Goal: Task Accomplishment & Management: Use online tool/utility

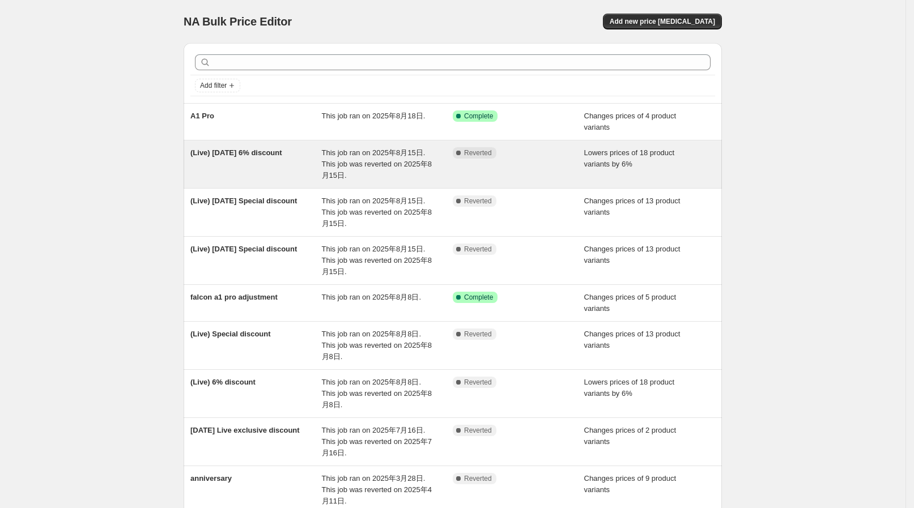
click at [547, 180] on div "Complete Reverted" at bounding box center [518, 164] width 131 height 34
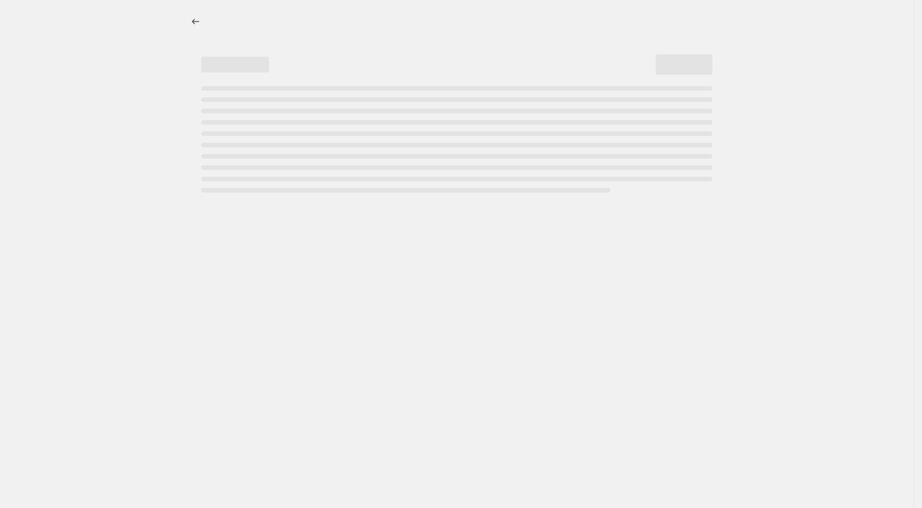
select select "percentage"
select select "collection"
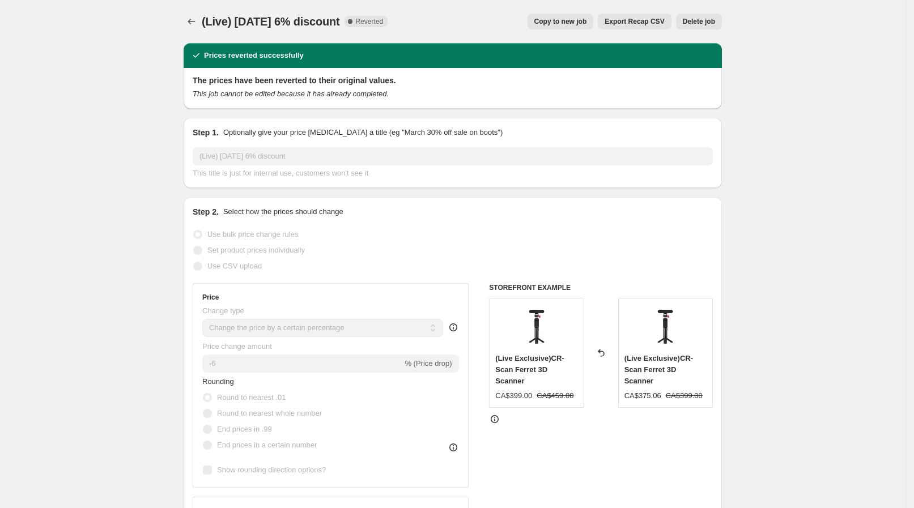
click at [561, 20] on span "Copy to new job" at bounding box center [560, 21] width 53 height 9
select select "percentage"
select select "collection"
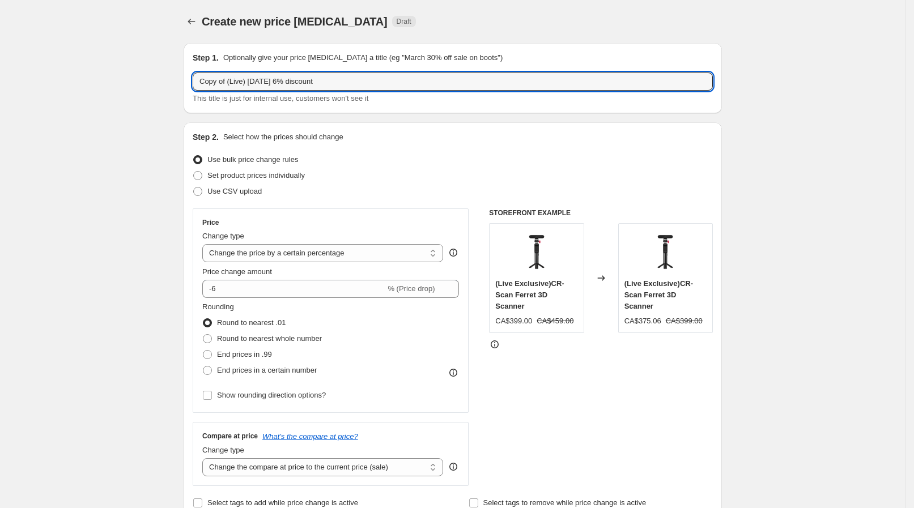
drag, startPoint x: 230, startPoint y: 77, endPoint x: 186, endPoint y: 82, distance: 43.4
click at [244, 84] on input "(Live) [DATE] 6% discount" at bounding box center [453, 82] width 520 height 18
click at [245, 79] on input "(Live) [DATE] 6% discount" at bounding box center [453, 82] width 520 height 18
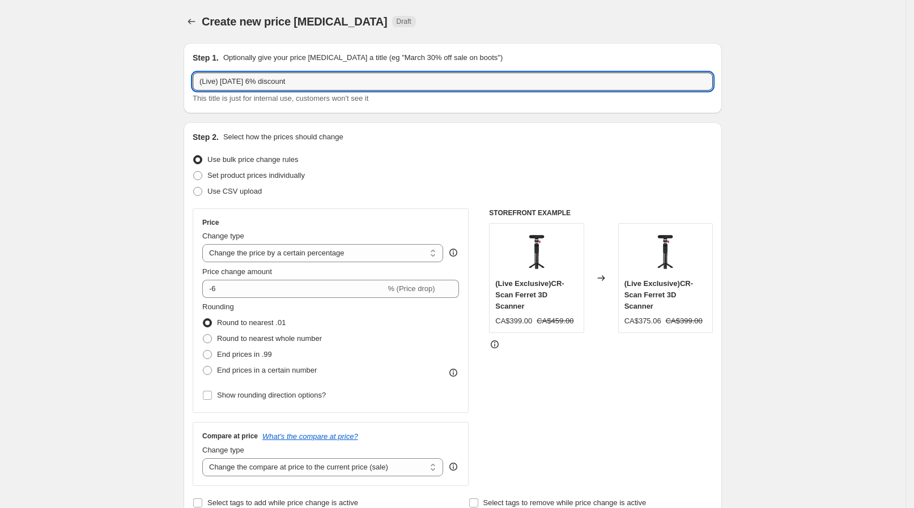
type input "(Live) [DATE] 6% discount"
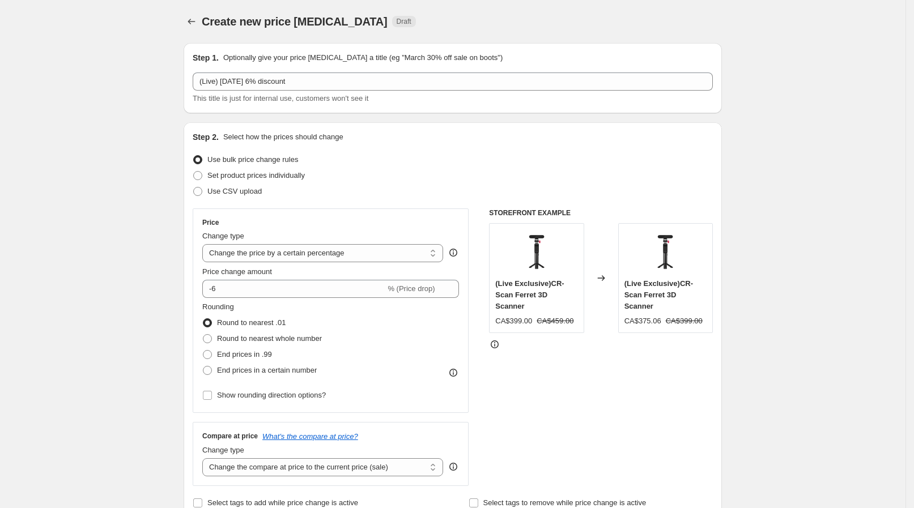
click at [261, 41] on div "Create new price [MEDICAL_DATA]. This page is ready Create new price [MEDICAL_D…" at bounding box center [453, 21] width 538 height 43
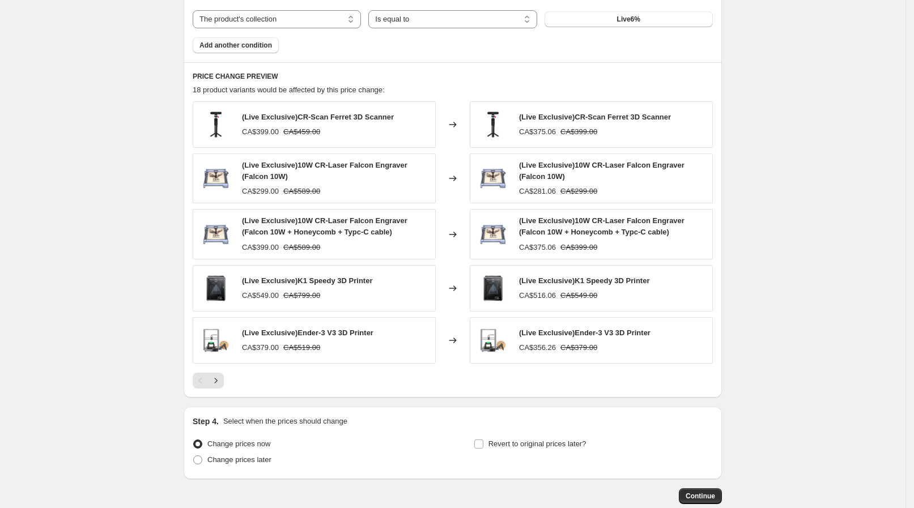
scroll to position [758, 0]
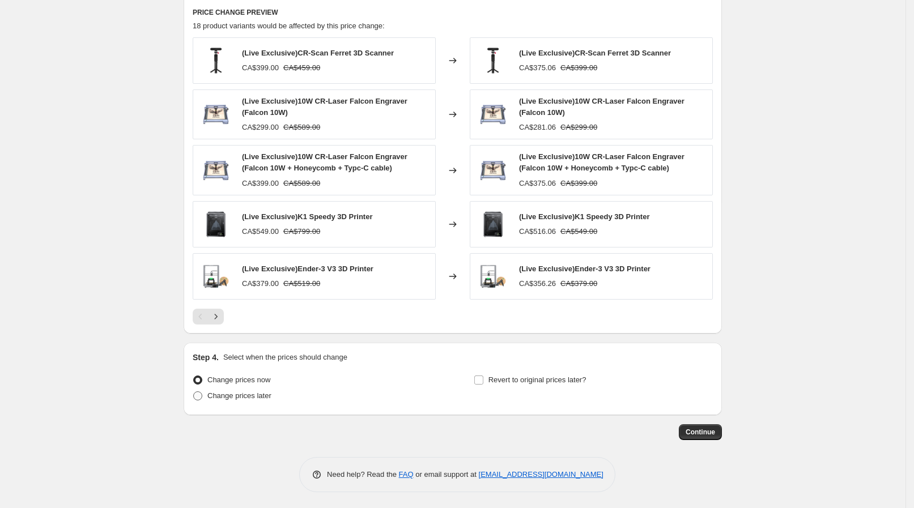
click at [218, 396] on span "Change prices later" at bounding box center [239, 396] width 64 height 9
click at [194, 392] on input "Change prices later" at bounding box center [193, 392] width 1 height 1
radio input "true"
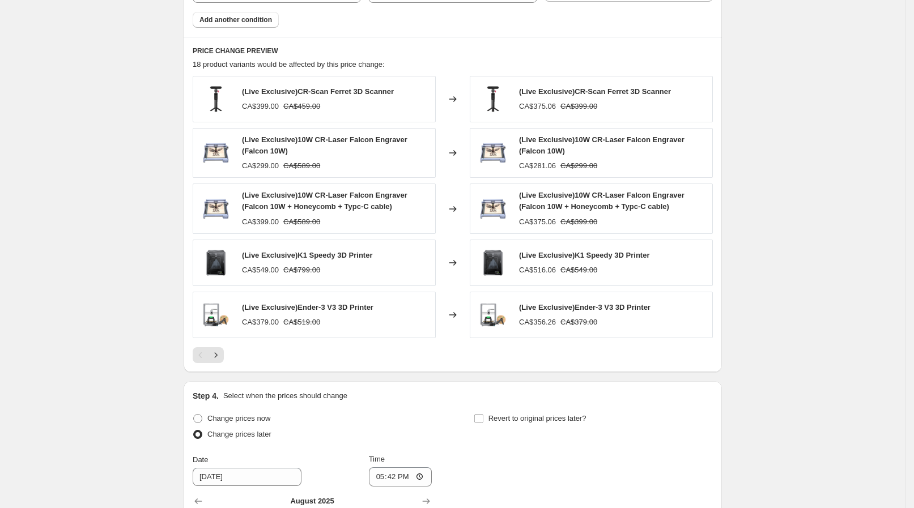
scroll to position [970, 0]
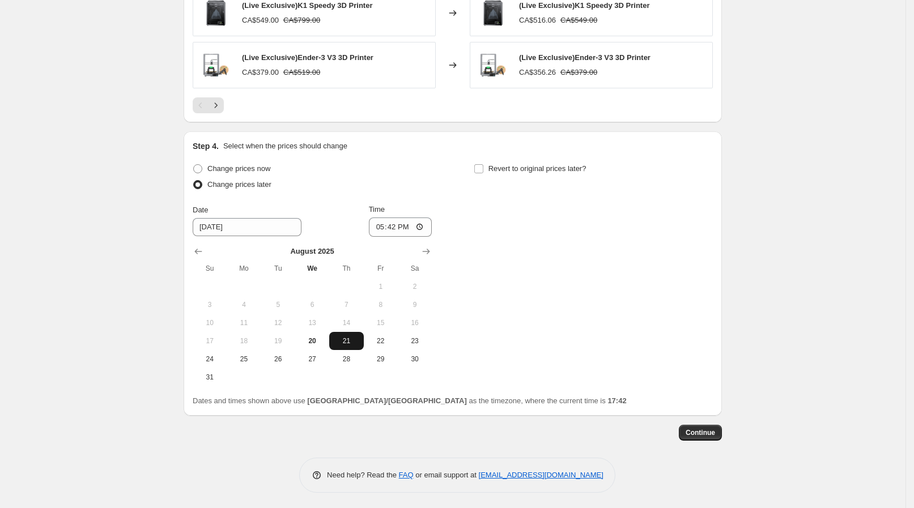
click at [359, 341] on span "21" at bounding box center [346, 341] width 25 height 9
click at [426, 227] on input "17:42" at bounding box center [400, 227] width 63 height 19
type input "09:30"
click at [524, 257] on div "Change prices now Change prices later Date [DATE] Time 09:[DATE] Mo Tu We Th Fr…" at bounding box center [453, 274] width 520 height 226
click at [570, 170] on span "Revert to original prices later?" at bounding box center [537, 168] width 98 height 9
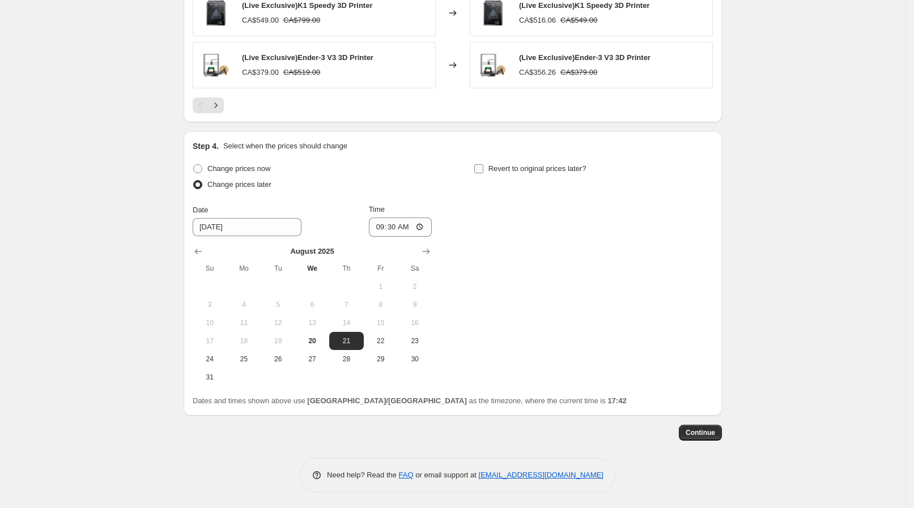
click at [483, 170] on input "Revert to original prices later?" at bounding box center [478, 168] width 9 height 9
checkbox input "true"
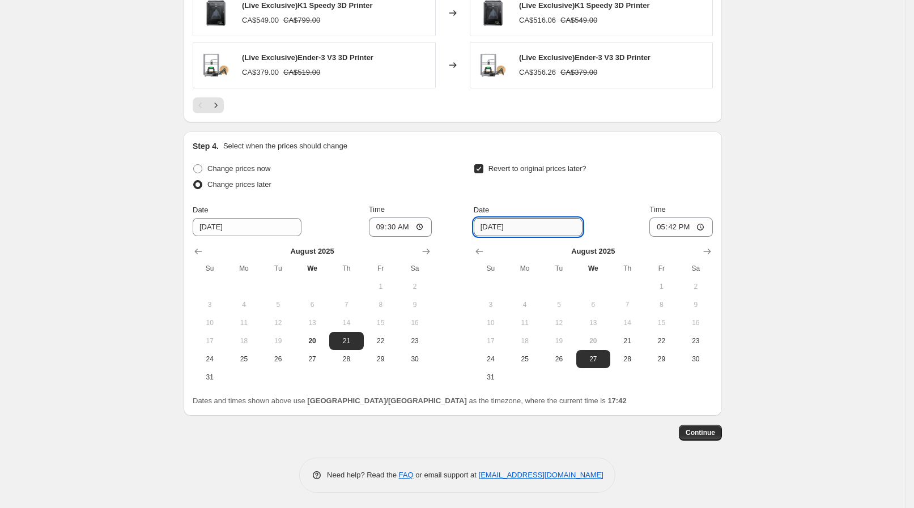
click at [512, 219] on input "[DATE]" at bounding box center [528, 227] width 109 height 18
click at [623, 342] on span "21" at bounding box center [627, 341] width 25 height 9
type input "[DATE]"
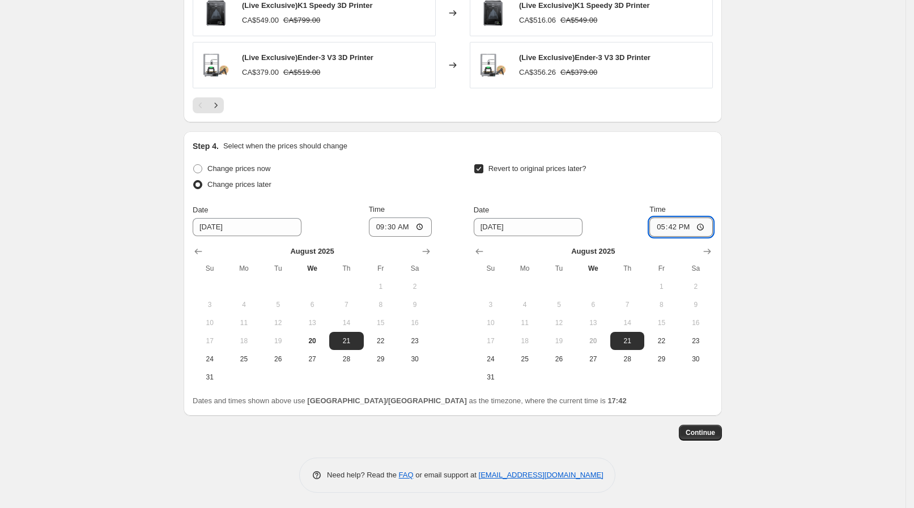
click at [702, 226] on input "17:42" at bounding box center [680, 227] width 63 height 19
type input "13:30"
click at [713, 425] on button "Continue" at bounding box center [700, 433] width 43 height 16
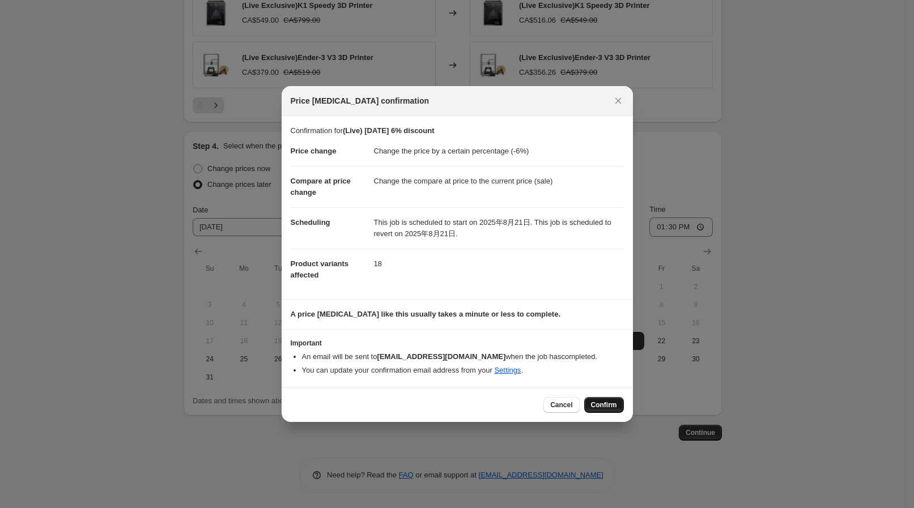
click at [592, 410] on button "Confirm" at bounding box center [604, 405] width 40 height 16
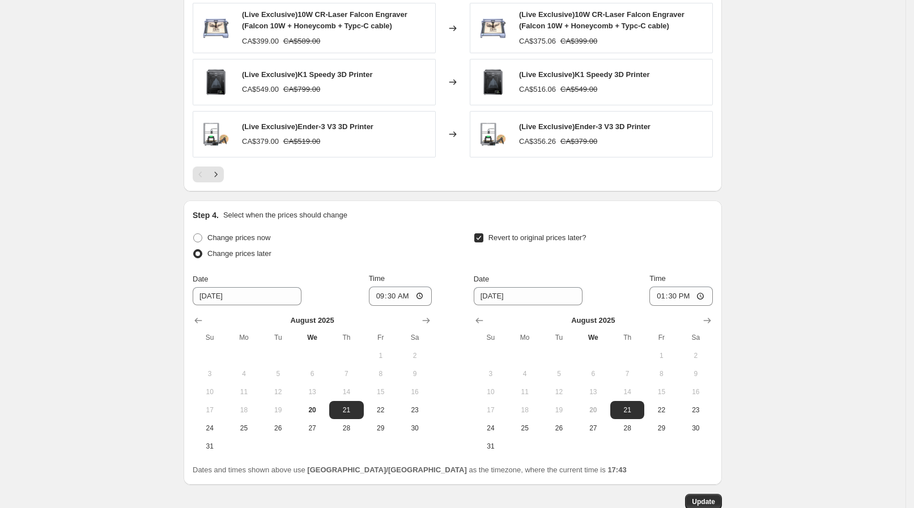
scroll to position [1039, 0]
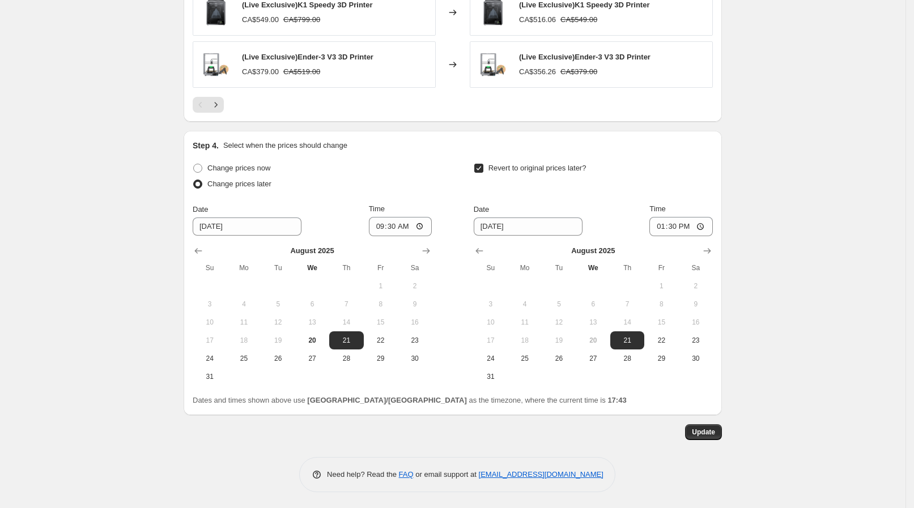
click at [465, 140] on div "Step 4. Select when the prices should change" at bounding box center [453, 145] width 520 height 11
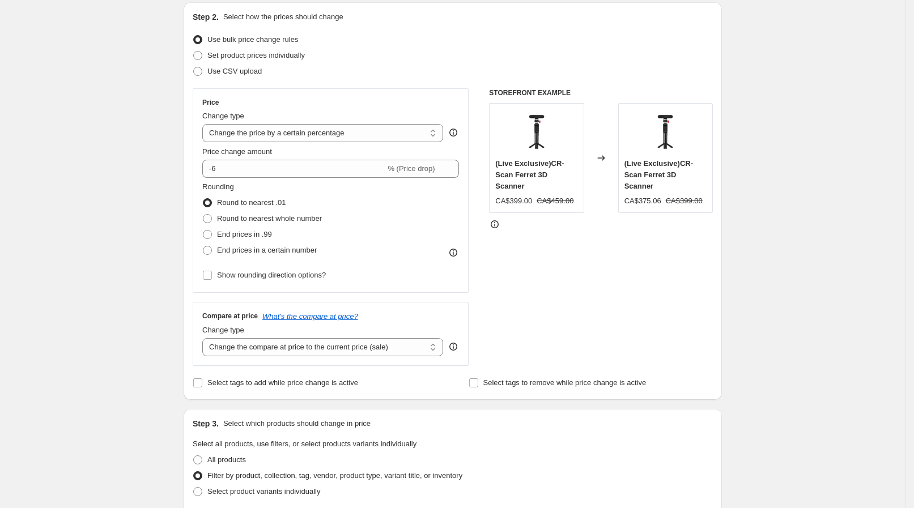
scroll to position [0, 0]
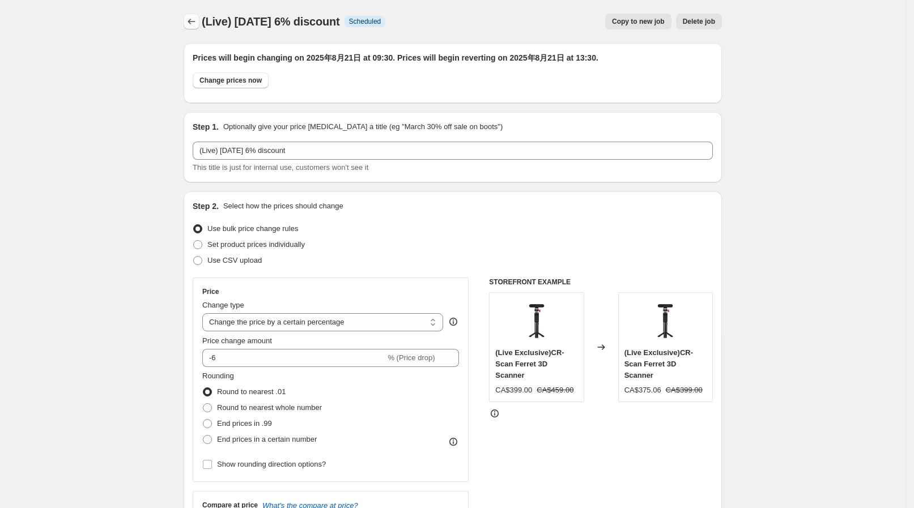
click at [196, 14] on button "Price change jobs" at bounding box center [192, 22] width 16 height 16
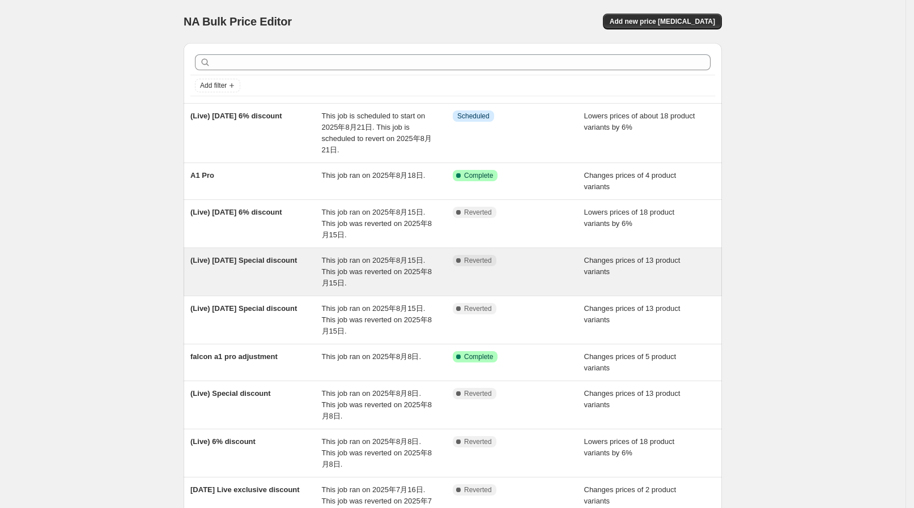
click at [306, 260] on div "(Live) [DATE] Special discount" at bounding box center [255, 272] width 131 height 34
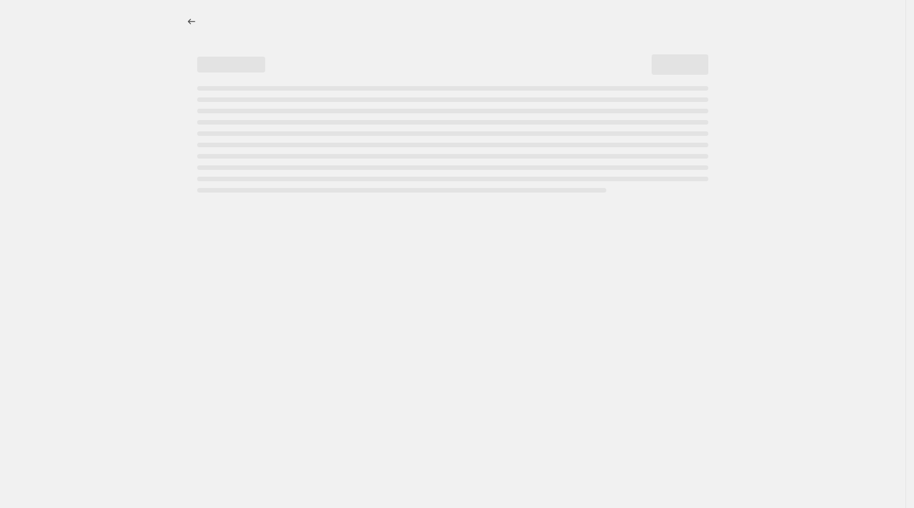
select select "collection"
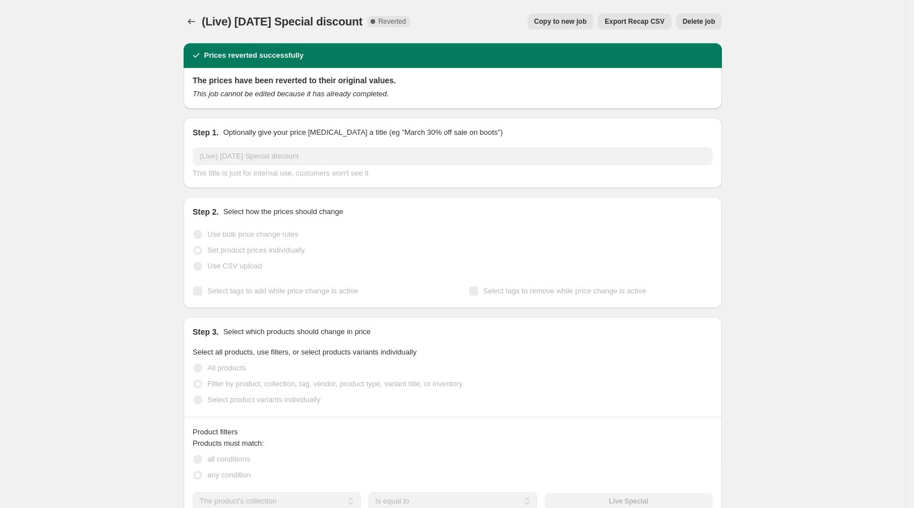
click at [584, 18] on span "Copy to new job" at bounding box center [560, 21] width 53 height 9
select select "collection"
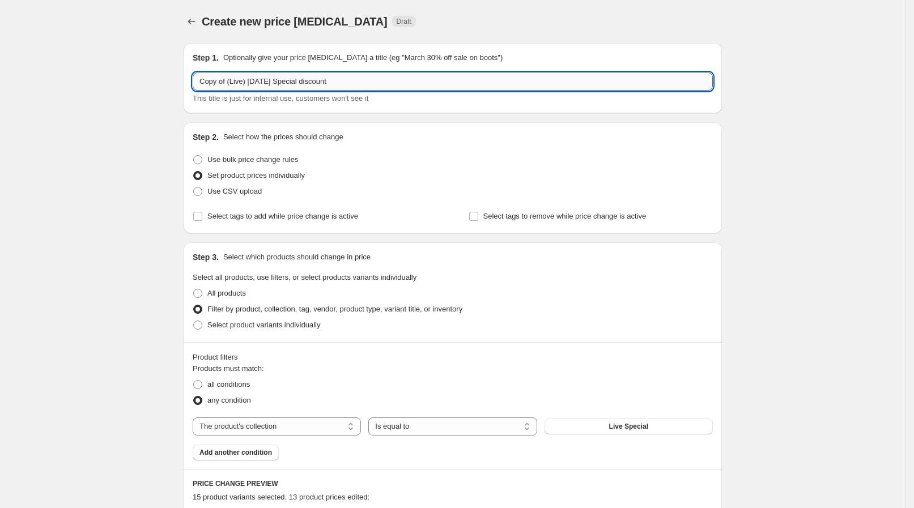
click at [232, 85] on input "Copy of (Live) [DATE] Special discount" at bounding box center [453, 82] width 520 height 18
drag, startPoint x: 230, startPoint y: 85, endPoint x: 181, endPoint y: 72, distance: 49.9
drag, startPoint x: 244, startPoint y: 83, endPoint x: 237, endPoint y: 81, distance: 6.5
click at [237, 81] on input "(Live) [DATE] Special discount" at bounding box center [453, 82] width 520 height 18
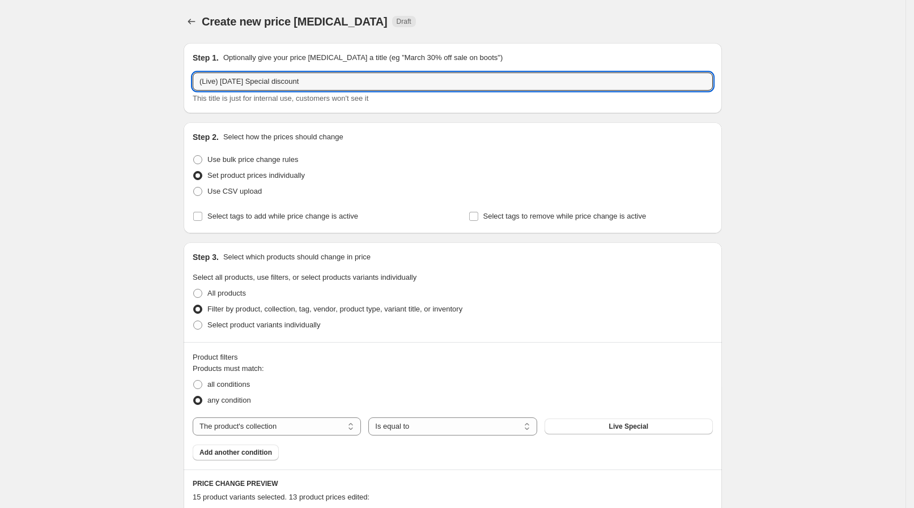
type input "(Live) [DATE] Special discount"
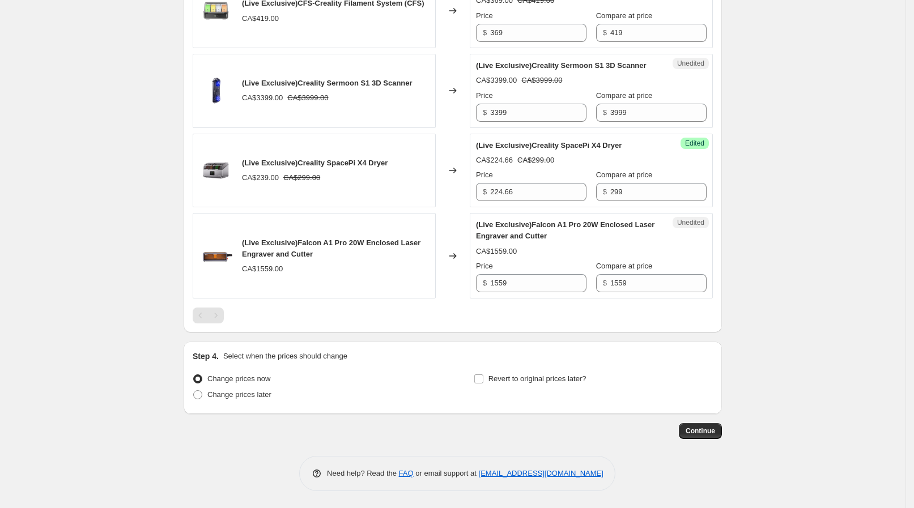
scroll to position [1523, 0]
click at [271, 398] on span "Change prices later" at bounding box center [239, 394] width 64 height 9
click at [194, 391] on input "Change prices later" at bounding box center [193, 390] width 1 height 1
radio input "true"
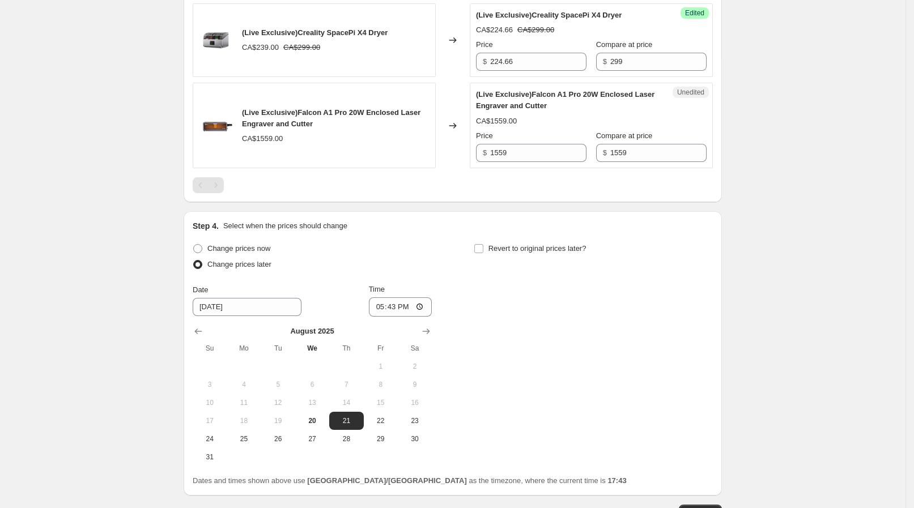
scroll to position [1734, 0]
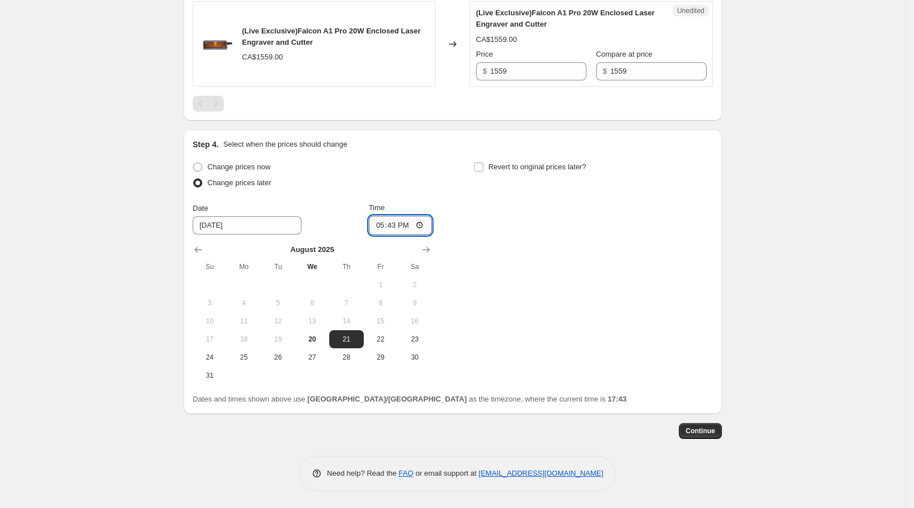
click at [432, 231] on input "17:43" at bounding box center [400, 225] width 63 height 19
click at [428, 228] on input "17:43" at bounding box center [400, 225] width 63 height 19
type input "09:30"
click at [476, 254] on div "Change prices now Change prices later Date [DATE] Time 09:[DATE] Mo Tu We Th Fr…" at bounding box center [453, 272] width 520 height 226
click at [505, 169] on span "Revert to original prices later?" at bounding box center [537, 167] width 98 height 9
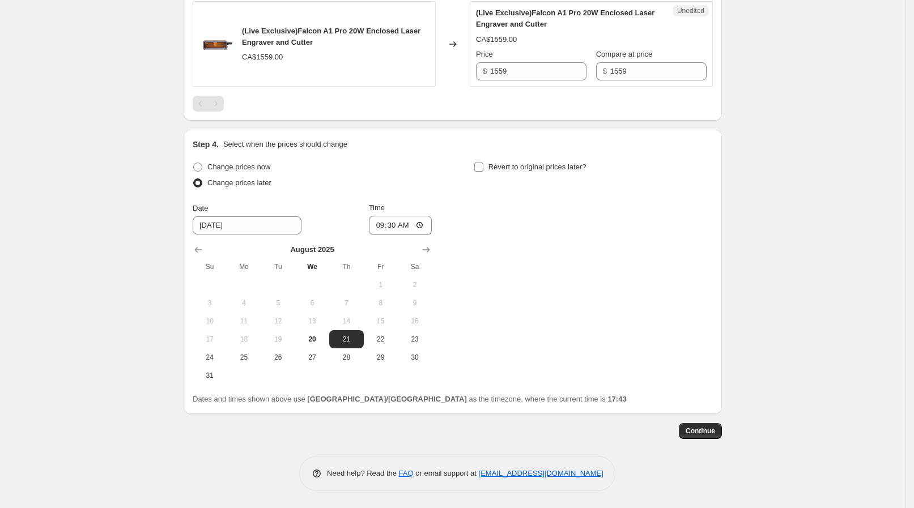
click at [483, 169] on input "Revert to original prices later?" at bounding box center [478, 167] width 9 height 9
checkbox input "true"
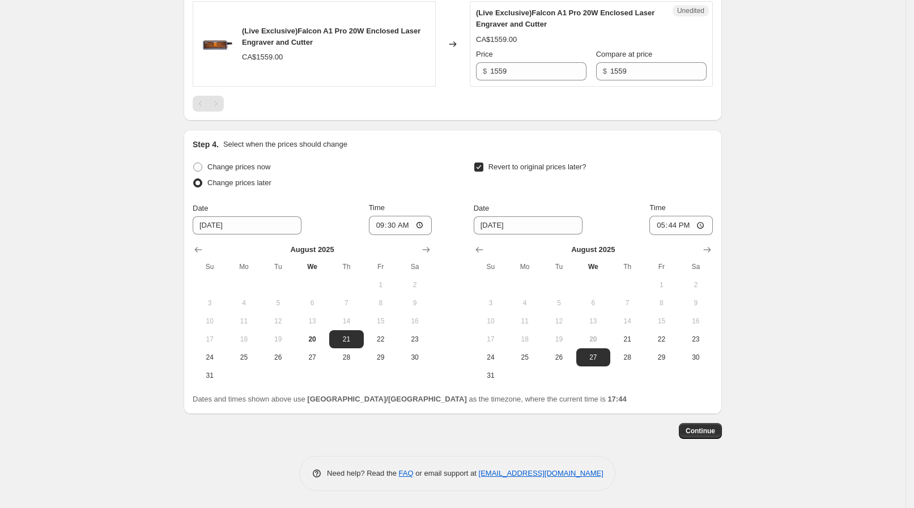
click at [539, 236] on div "[DATE] Su Mo Tu We Th Fr Sa 1 2 3 4 5 6 7 8 9 10 11 12 13 14 15 16 17 18 19 20 …" at bounding box center [589, 310] width 248 height 150
click at [632, 346] on button "21" at bounding box center [627, 339] width 34 height 18
type input "[DATE]"
click at [695, 227] on input "17:44" at bounding box center [680, 225] width 63 height 19
click at [707, 225] on input "17:44" at bounding box center [680, 225] width 63 height 19
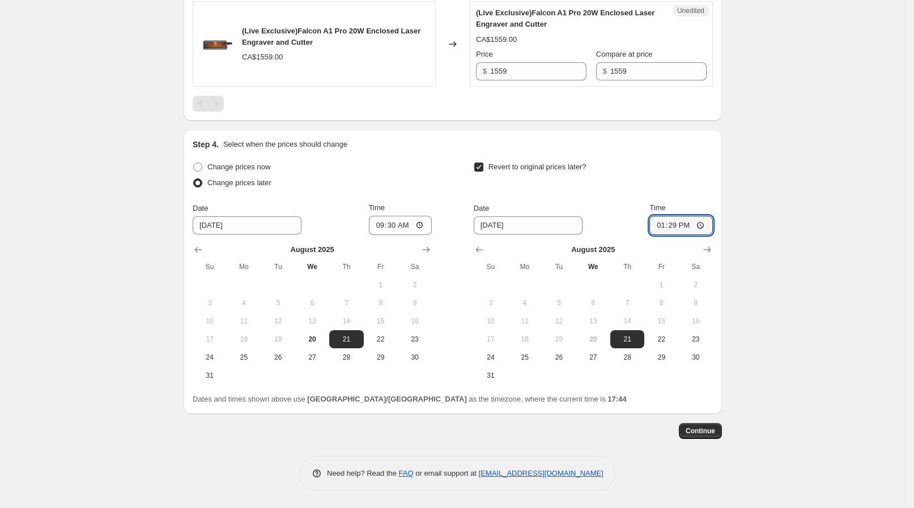
click at [703, 221] on input "13:29" at bounding box center [680, 225] width 63 height 19
type input "13:30"
click at [703, 426] on button "Continue" at bounding box center [700, 431] width 43 height 16
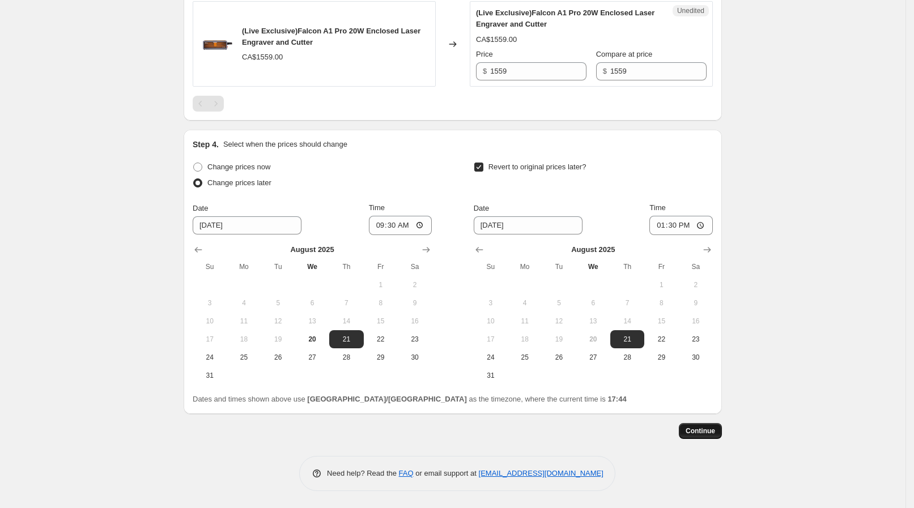
scroll to position [0, 0]
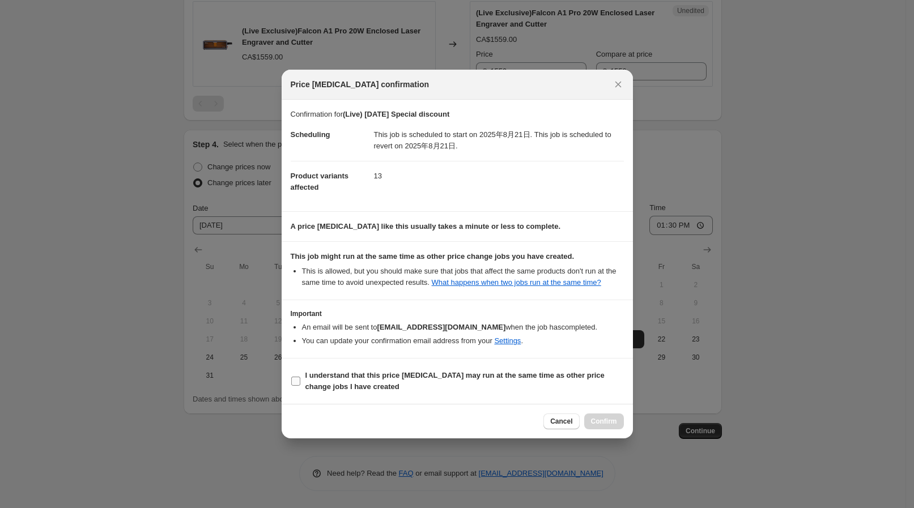
click at [326, 383] on b "I understand that this price [MEDICAL_DATA] may run at the same time as other p…" at bounding box center [454, 381] width 299 height 20
click at [300, 383] on input "I understand that this price [MEDICAL_DATA] may run at the same time as other p…" at bounding box center [295, 381] width 9 height 9
checkbox input "true"
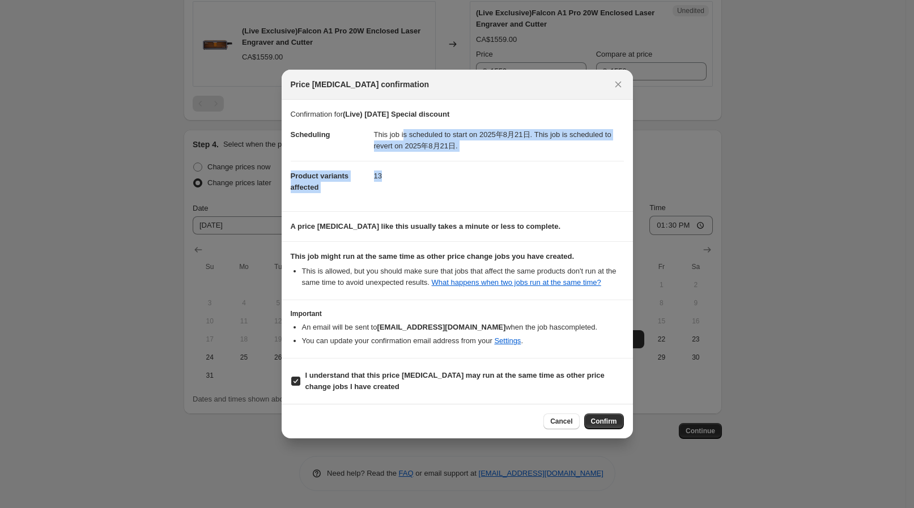
drag, startPoint x: 425, startPoint y: 121, endPoint x: 504, endPoint y: 176, distance: 96.8
click at [504, 176] on dl "Scheduling This job is scheduled to start on 2025年8月21日. This job is scheduled …" at bounding box center [457, 161] width 333 height 82
click at [504, 176] on dd "13" at bounding box center [499, 176] width 250 height 30
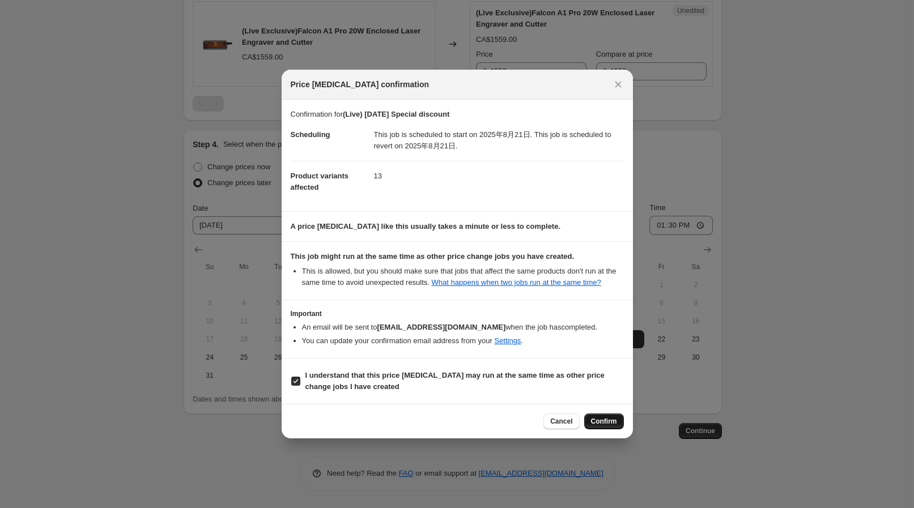
click at [598, 425] on span "Confirm" at bounding box center [604, 421] width 26 height 9
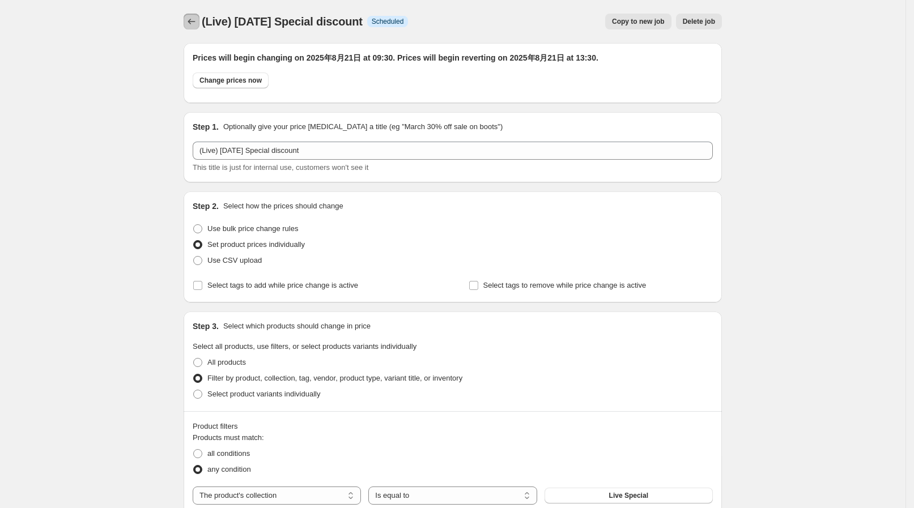
click at [196, 25] on icon "Price change jobs" at bounding box center [191, 21] width 11 height 11
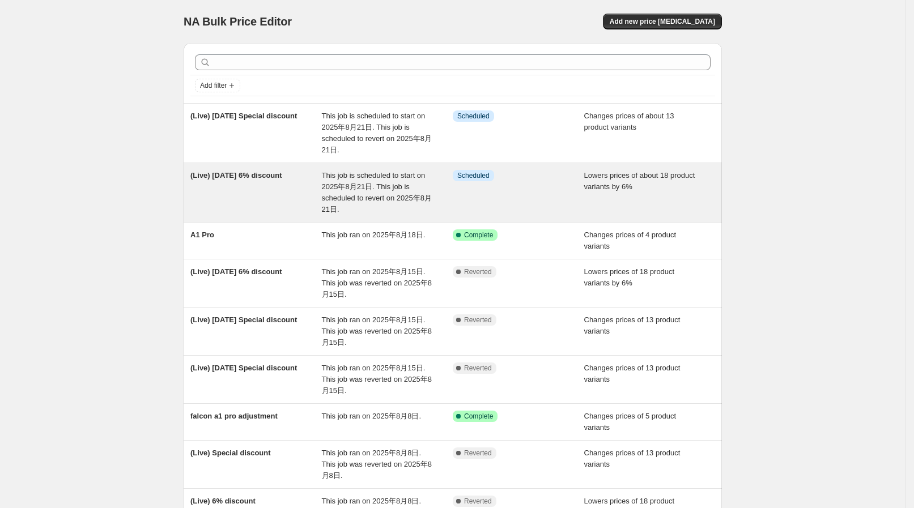
click at [394, 195] on span "This job is scheduled to start on 2025年8月21日. This job is scheduled to revert o…" at bounding box center [377, 192] width 110 height 43
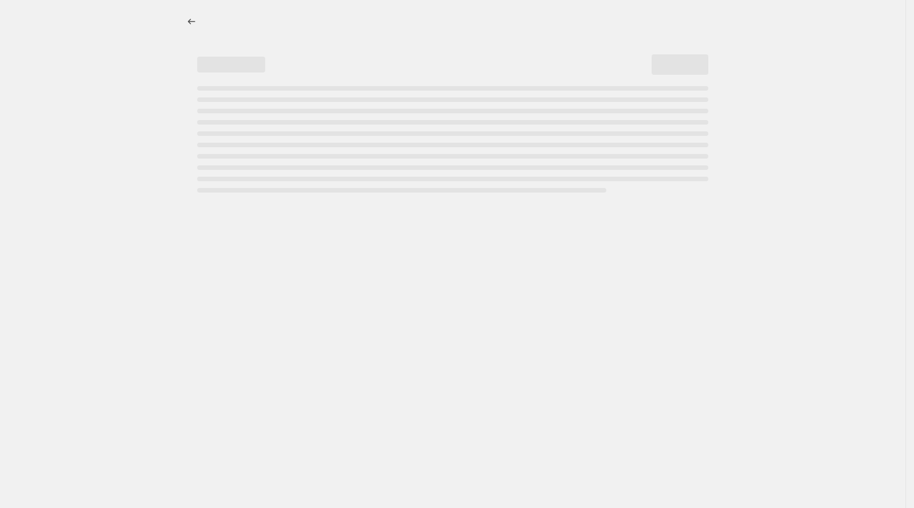
select select "percentage"
select select "collection"
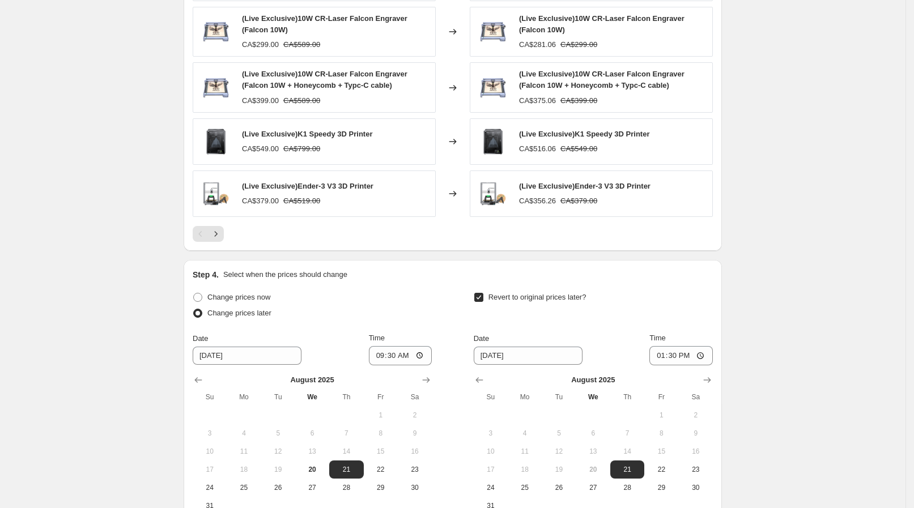
scroll to position [850, 0]
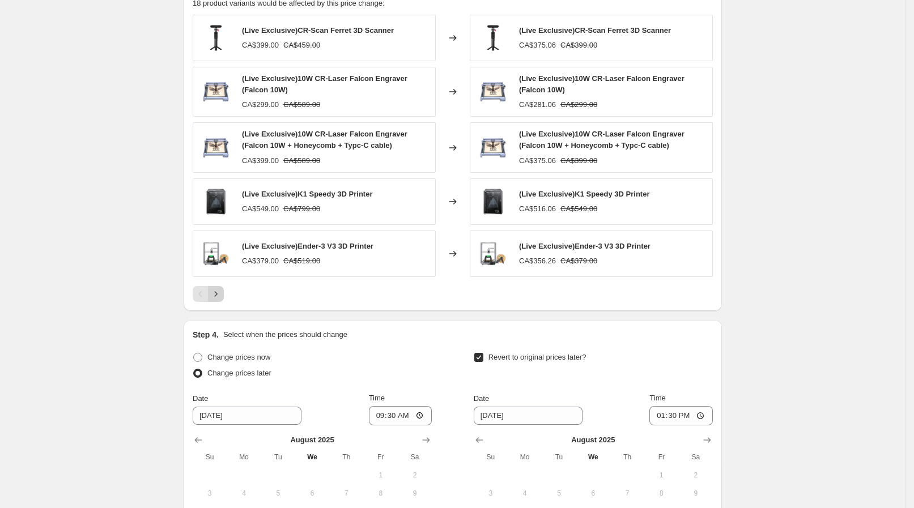
click at [222, 295] on icon "Next" at bounding box center [215, 293] width 11 height 11
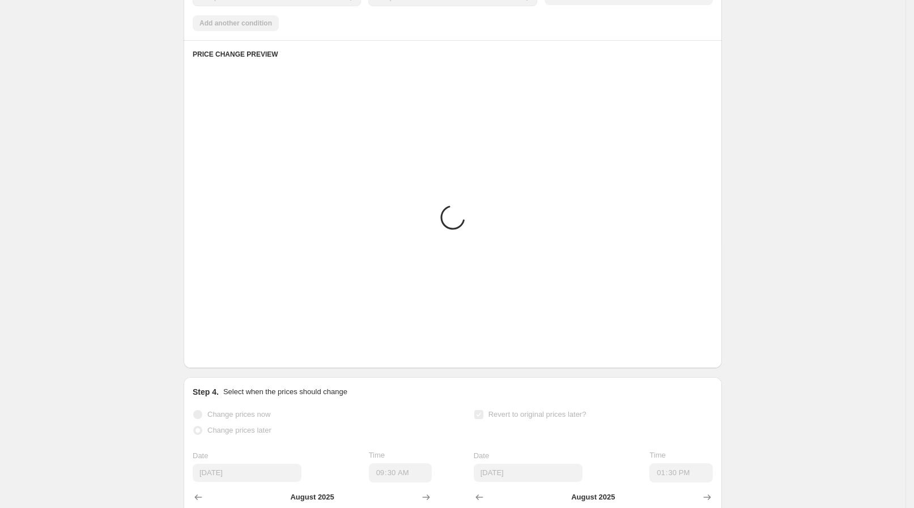
scroll to position [779, 0]
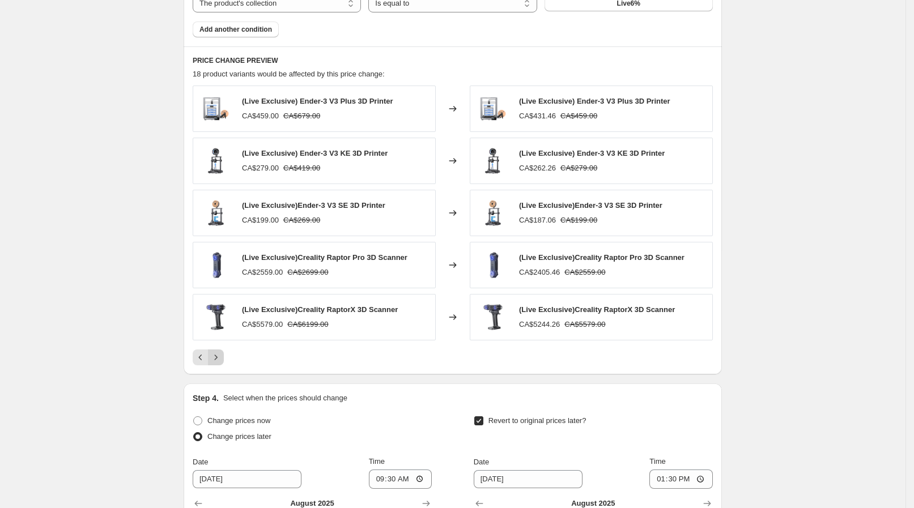
click at [221, 358] on icon "Next" at bounding box center [215, 357] width 11 height 11
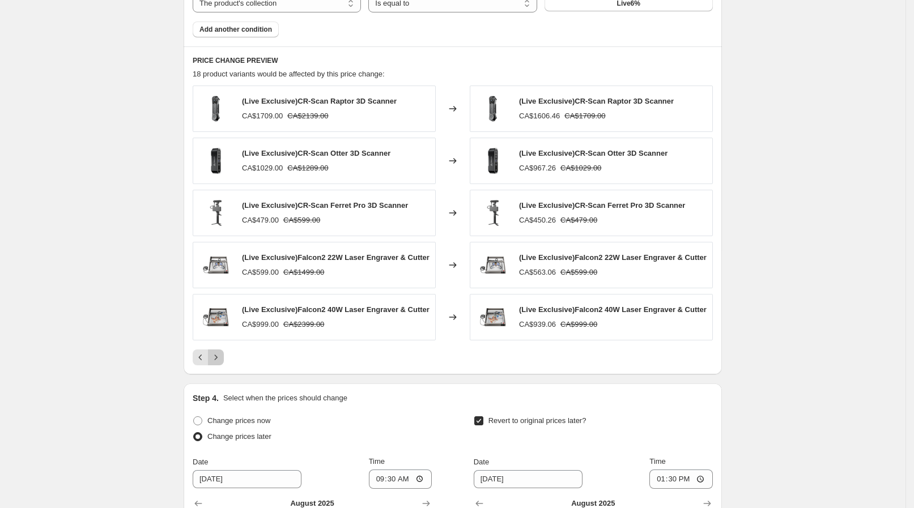
click at [221, 352] on icon "Next" at bounding box center [215, 357] width 11 height 11
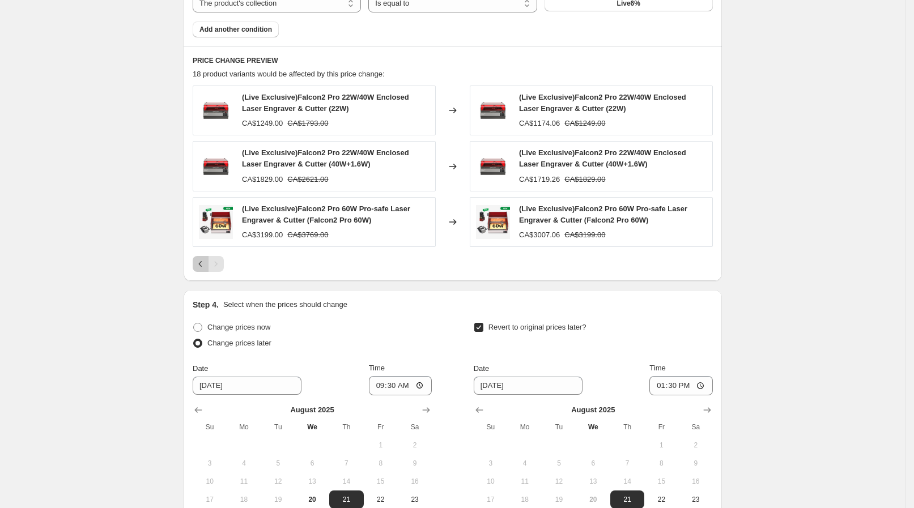
click at [203, 260] on icon "Previous" at bounding box center [200, 263] width 11 height 11
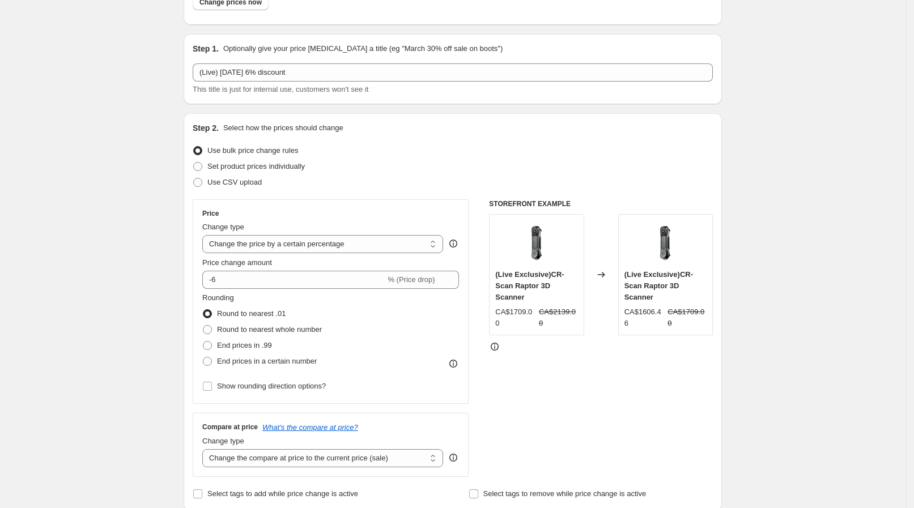
scroll to position [70, 0]
